Goal: Navigation & Orientation: Understand site structure

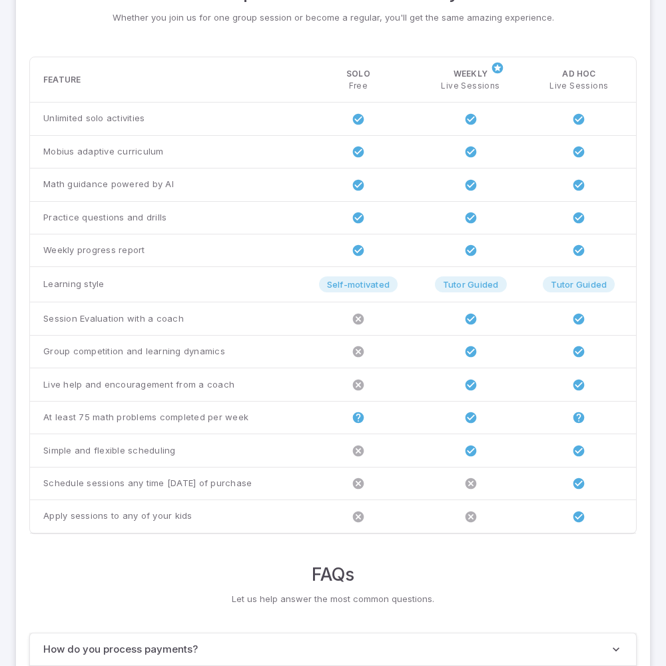
scroll to position [1022, 0]
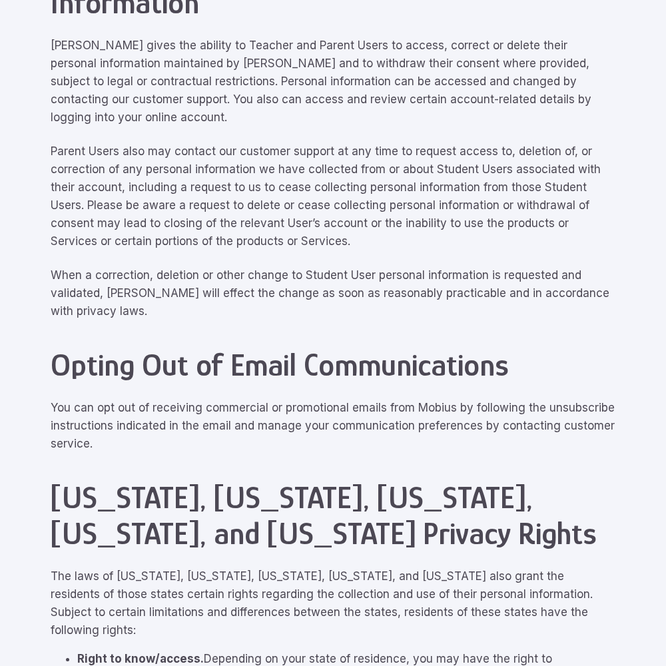
scroll to position [5995, 0]
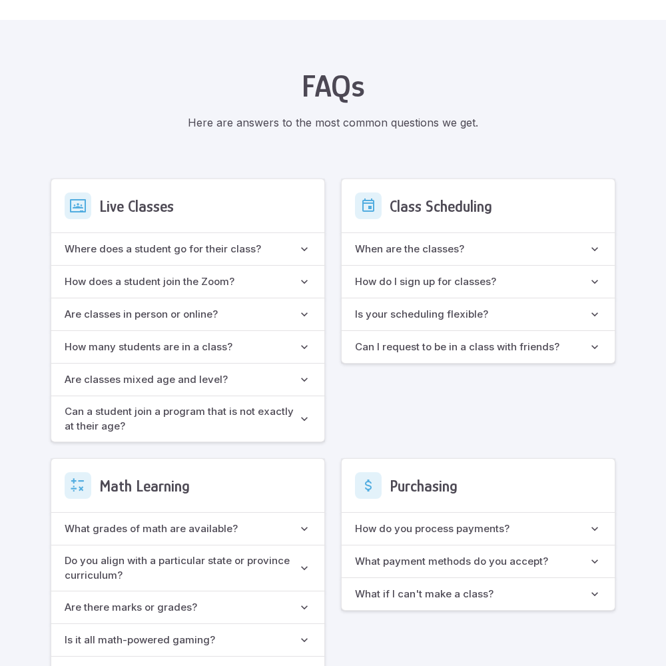
scroll to position [1183, 0]
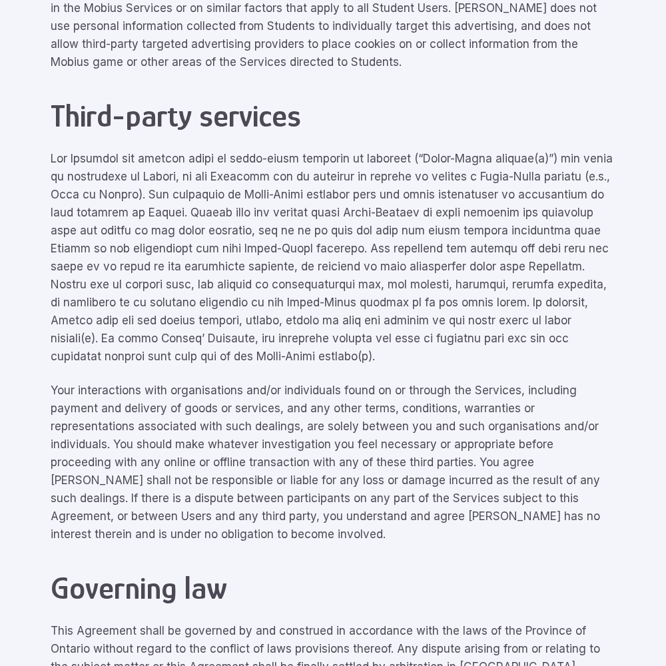
scroll to position [5995, 0]
